Goal: Navigation & Orientation: Go to known website

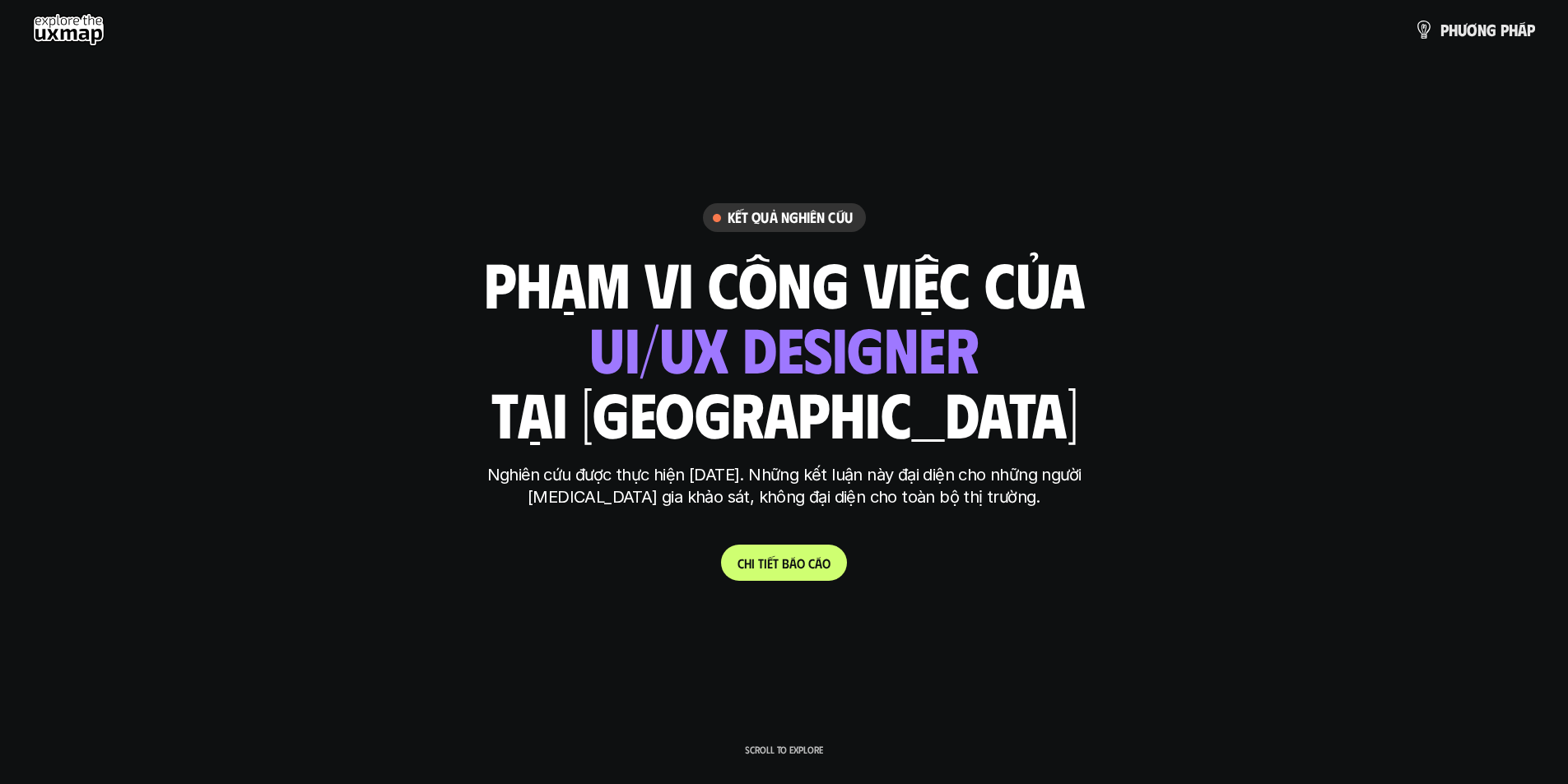
click at [58, 37] on use at bounding box center [68, 30] width 72 height 33
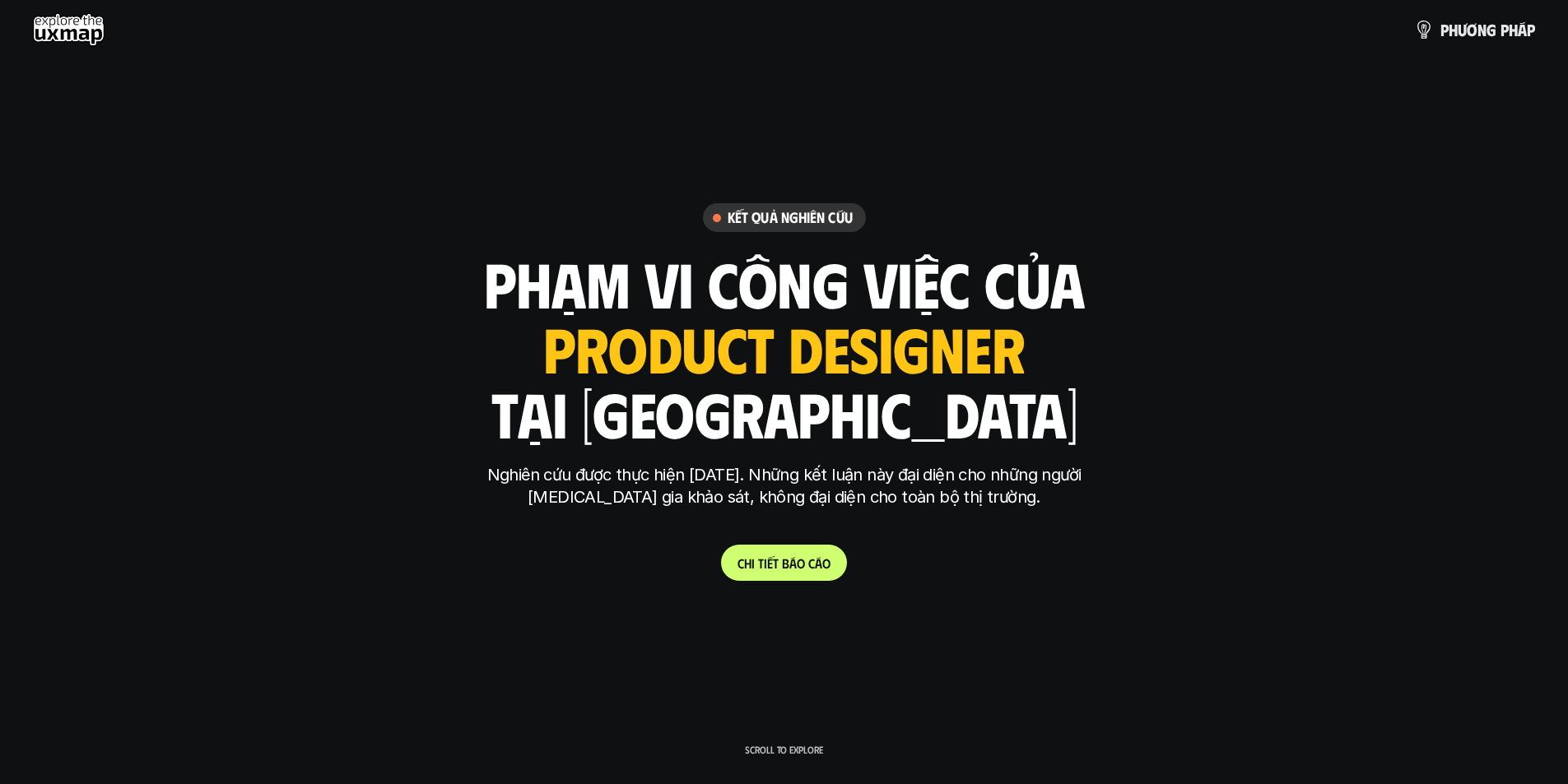
click at [45, 19] on use at bounding box center [68, 30] width 72 height 33
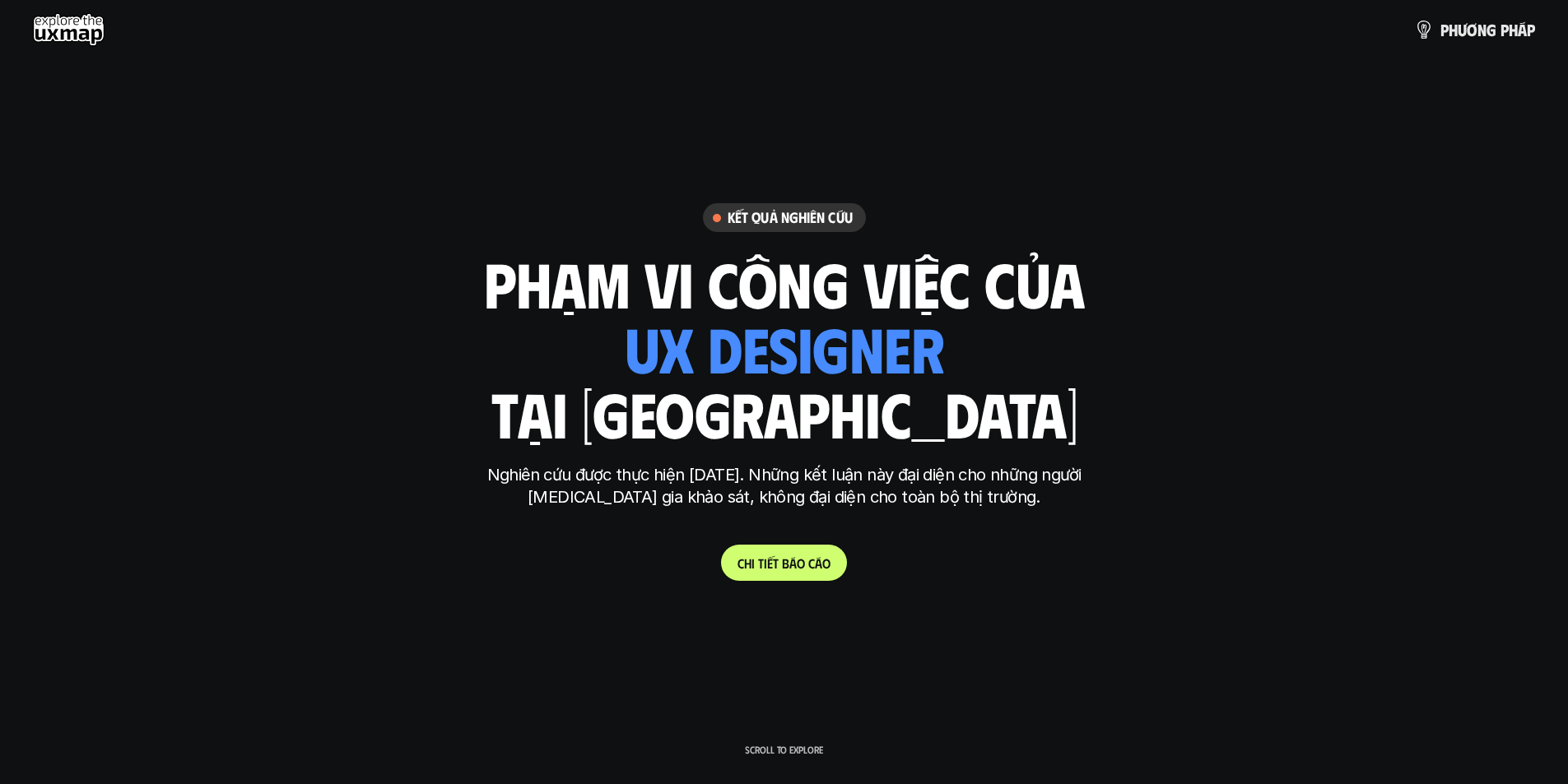
click at [48, 17] on use at bounding box center [68, 30] width 72 height 33
click at [81, 33] on use at bounding box center [68, 30] width 72 height 33
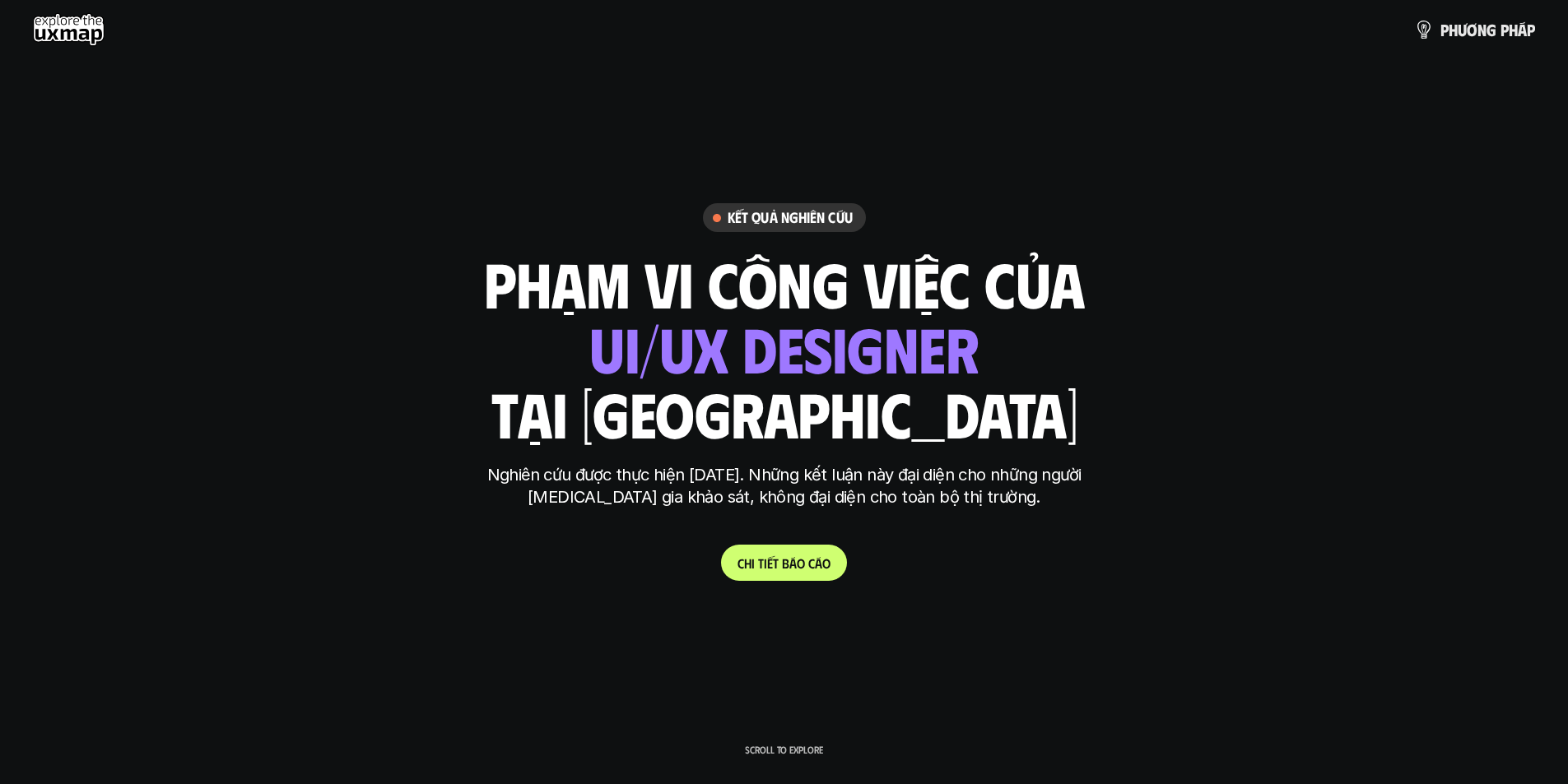
click at [48, 19] on use at bounding box center [68, 30] width 72 height 33
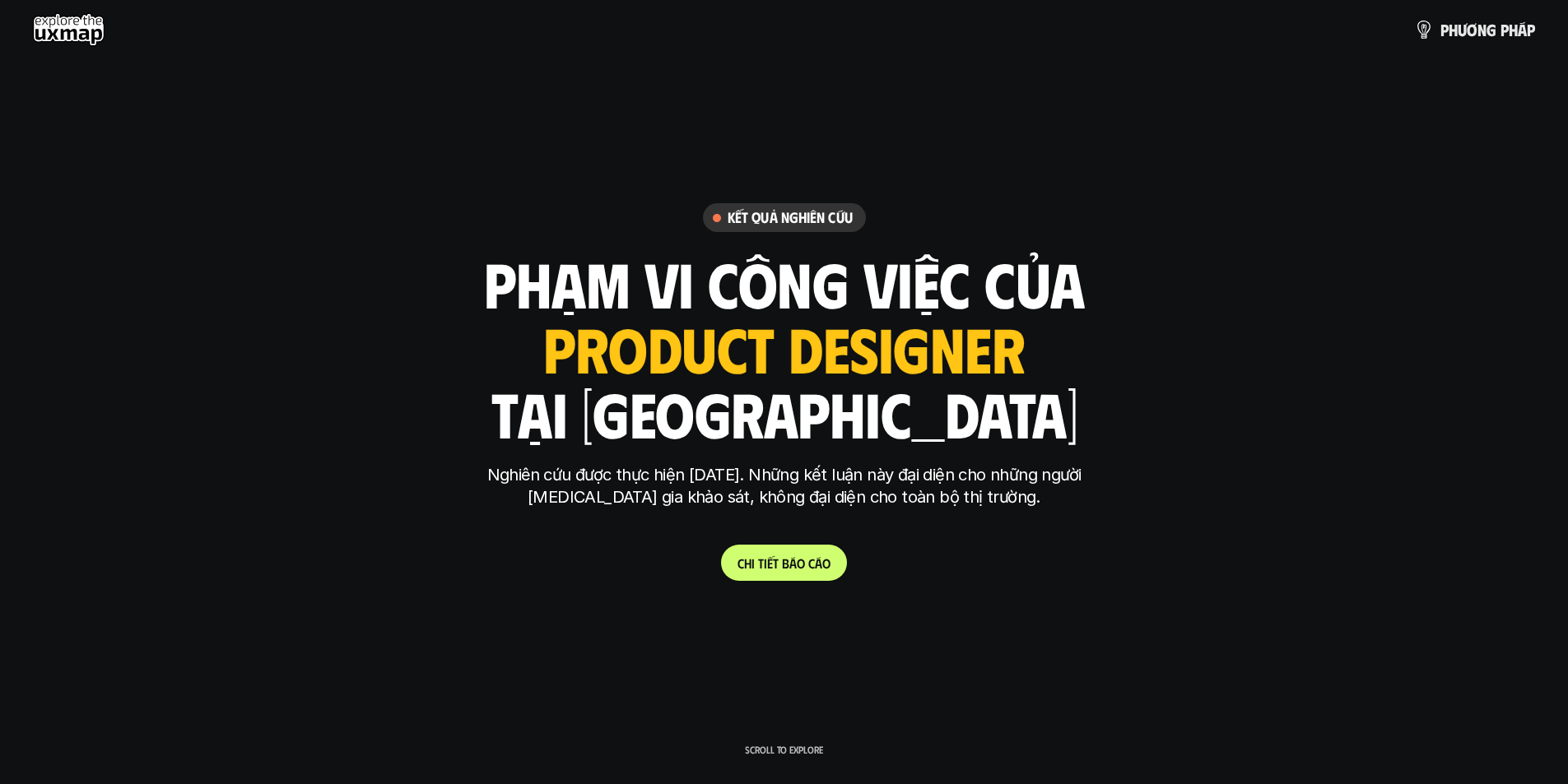
click at [48, 19] on use at bounding box center [68, 30] width 72 height 33
click at [50, 19] on use at bounding box center [68, 30] width 72 height 33
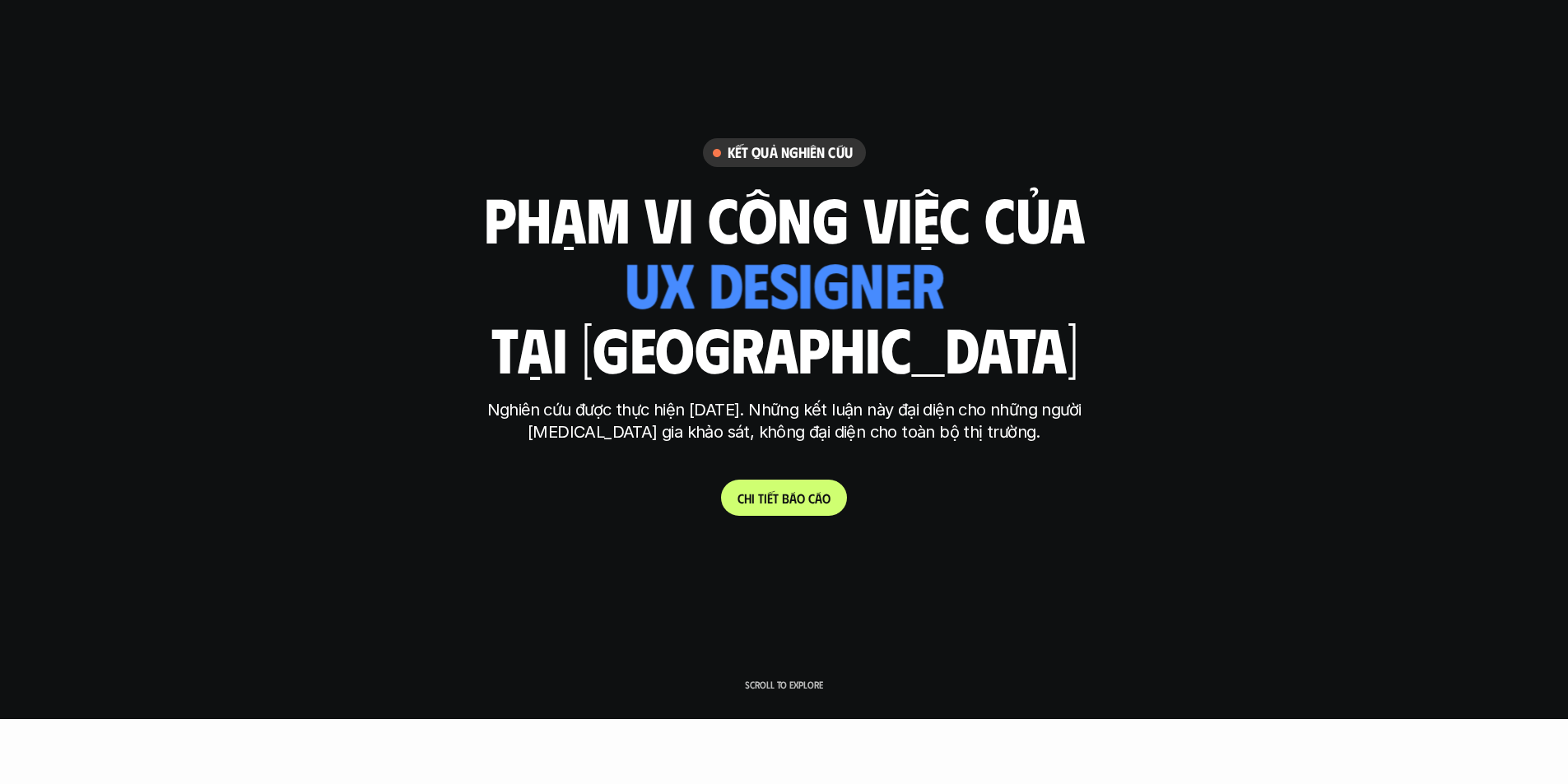
scroll to position [83, 0]
